Goal: Check status: Check status

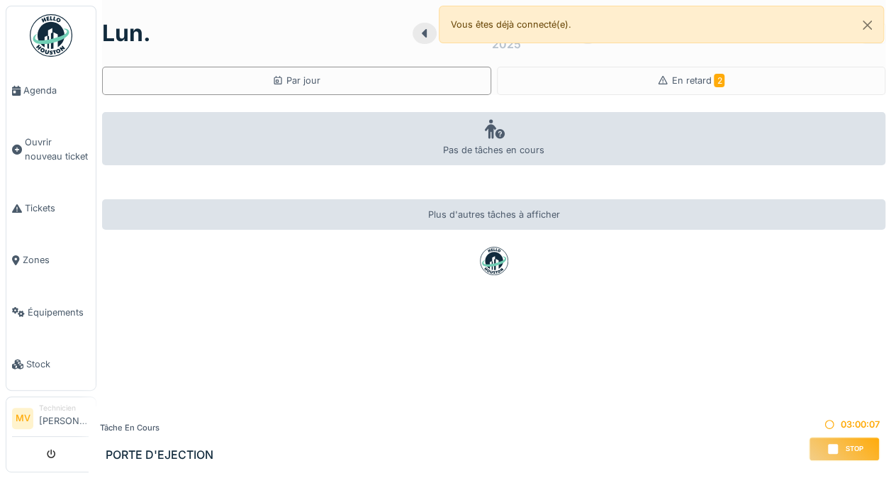
click at [695, 72] on div "En retard 2" at bounding box center [691, 81] width 389 height 28
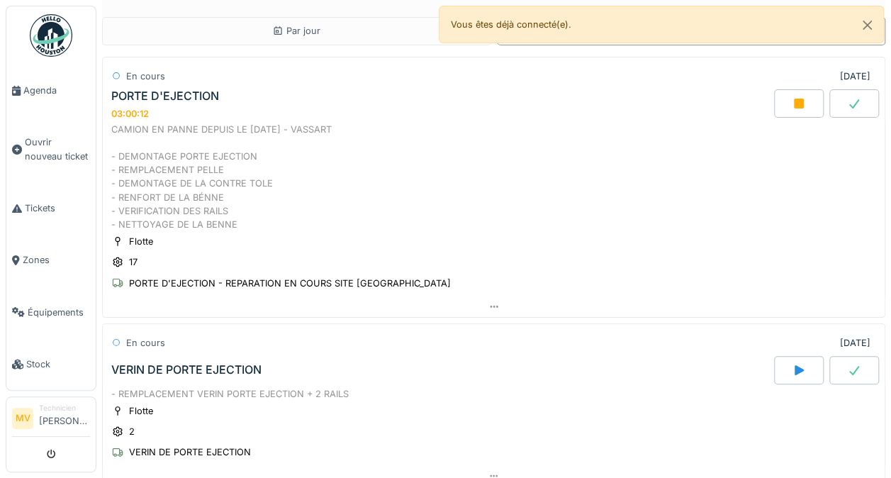
click at [786, 106] on div at bounding box center [799, 103] width 50 height 28
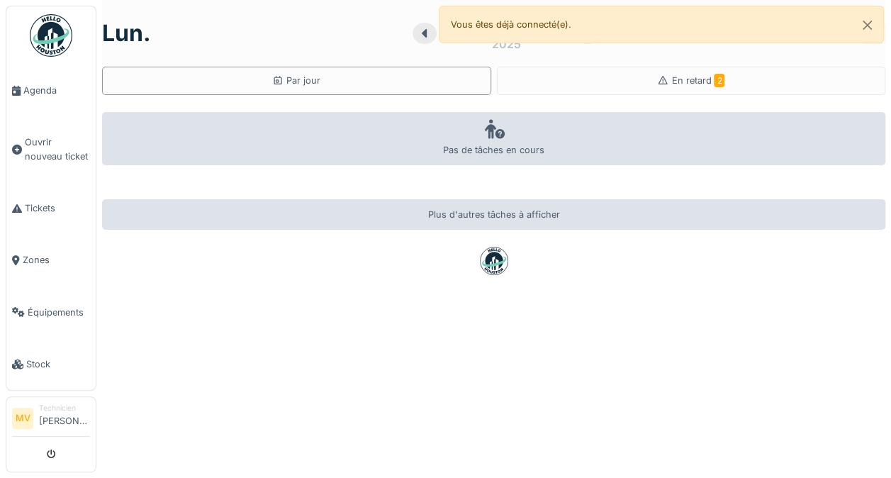
click at [673, 73] on div "En retard 2" at bounding box center [691, 81] width 389 height 28
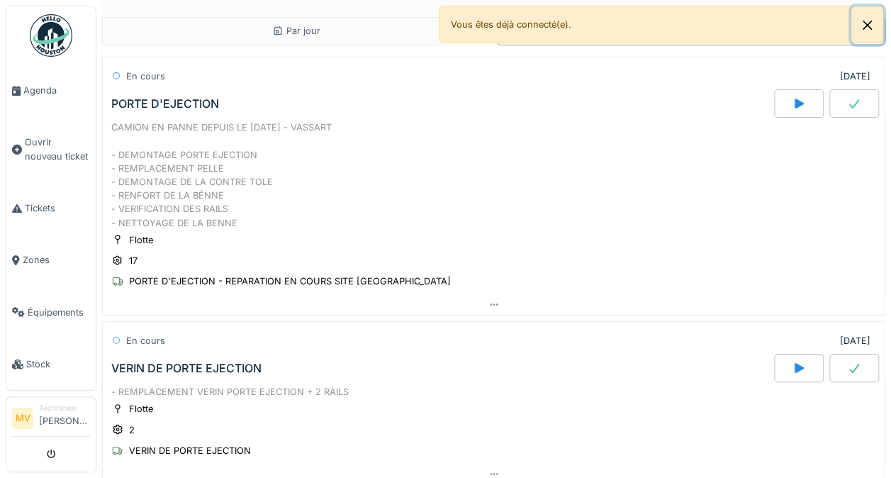
click at [875, 25] on button "Close" at bounding box center [867, 25] width 32 height 38
